Goal: Navigation & Orientation: Find specific page/section

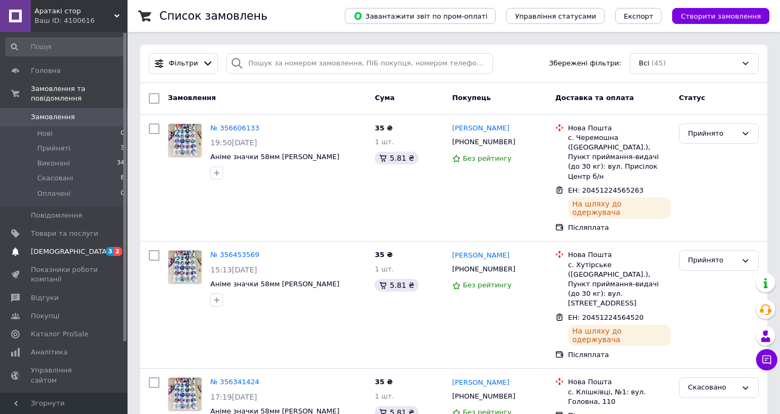
click at [77, 247] on span "[DEMOGRAPHIC_DATA]" at bounding box center [65, 252] width 68 height 10
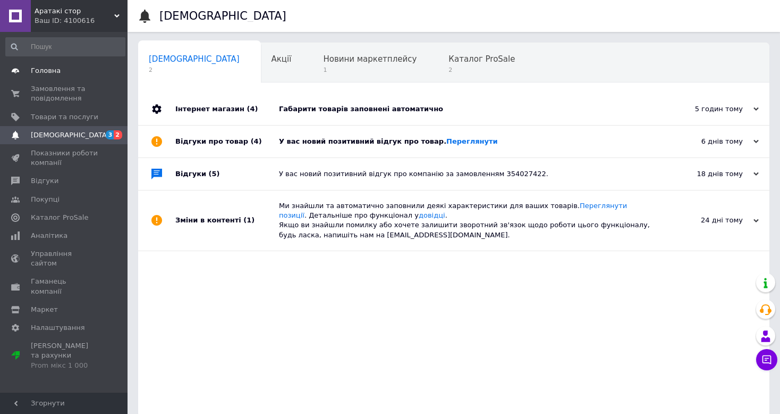
click at [85, 69] on span "Головна" at bounding box center [65, 71] width 68 height 10
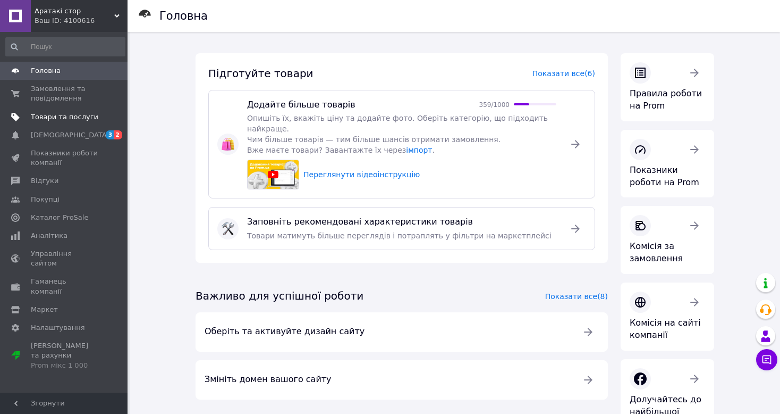
click at [87, 115] on span "Товари та послуги" at bounding box center [65, 117] width 68 height 10
